Goal: Use online tool/utility

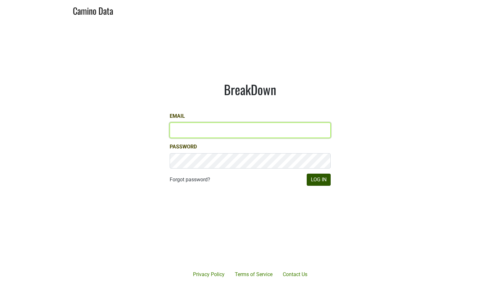
type input "sjh@desolasmezcal.com"
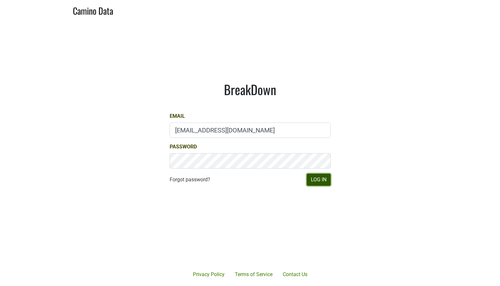
click at [315, 178] on button "Log In" at bounding box center [318, 180] width 24 height 12
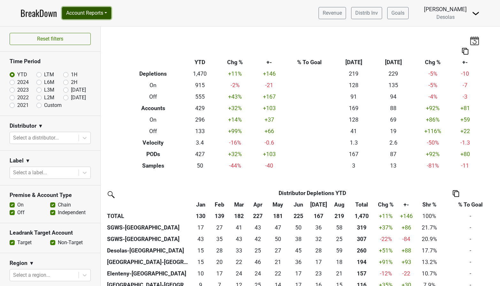
click at [84, 13] on button "Account Reports" at bounding box center [86, 13] width 49 height 12
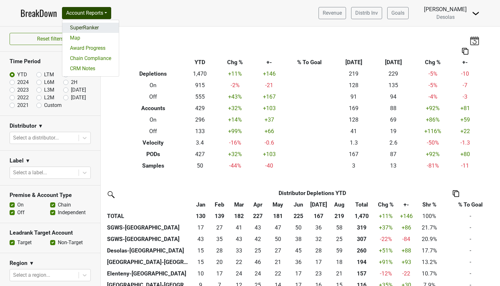
click at [100, 28] on link "SuperRanker" at bounding box center [90, 28] width 56 height 10
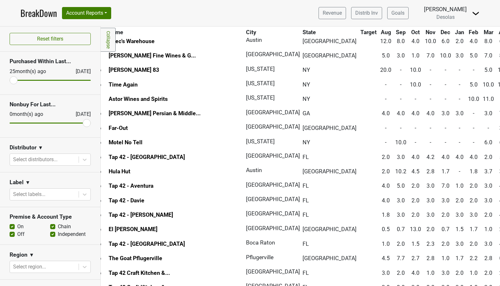
scroll to position [0, 26]
